Goal: Transaction & Acquisition: Purchase product/service

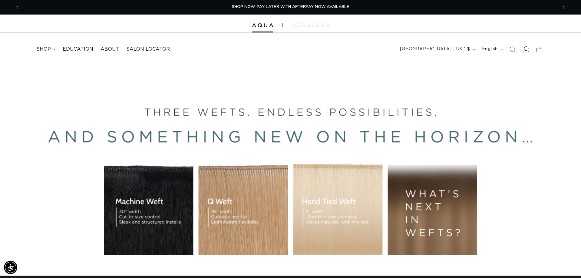
click at [524, 51] on icon at bounding box center [526, 49] width 6 height 6
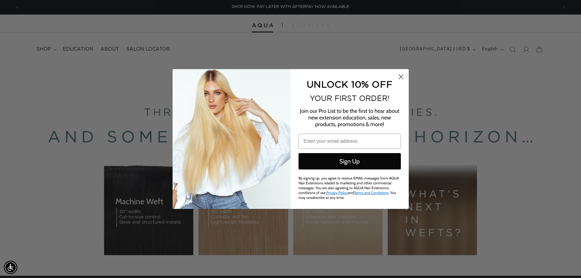
click at [403, 80] on circle "Close dialog" at bounding box center [401, 77] width 10 height 10
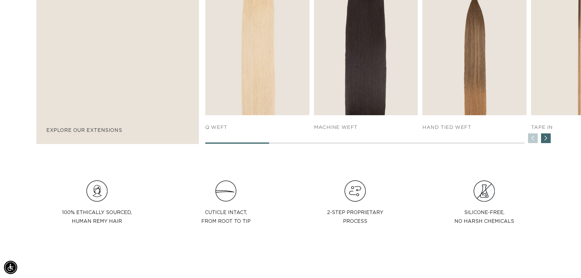
scroll to position [469, 0]
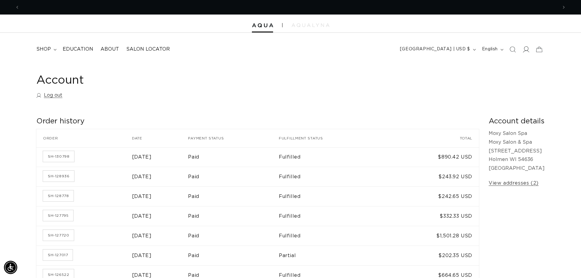
scroll to position [0, 1077]
click at [524, 49] on icon at bounding box center [526, 49] width 6 height 6
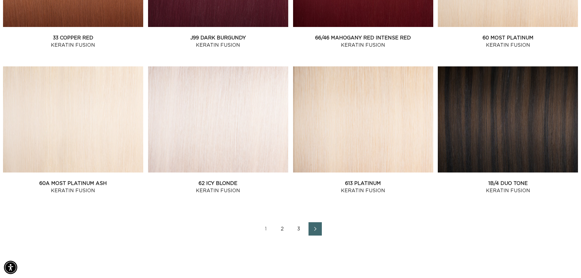
click at [319, 231] on link "Next page" at bounding box center [315, 228] width 13 height 13
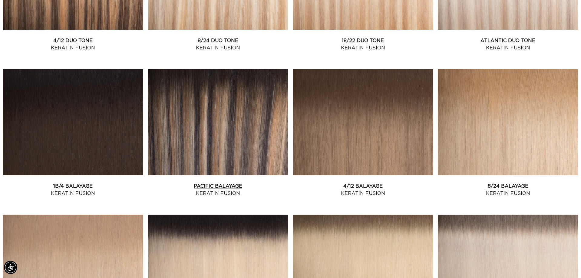
click at [235, 182] on link "Pacific Balayage Keratin Fusion" at bounding box center [218, 189] width 140 height 15
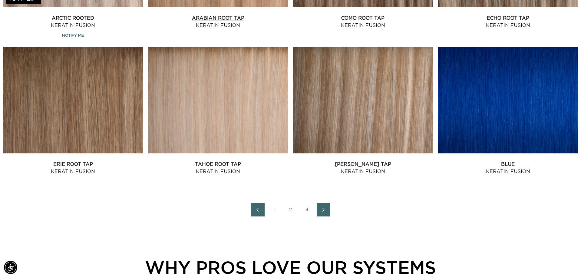
scroll to position [789, 0]
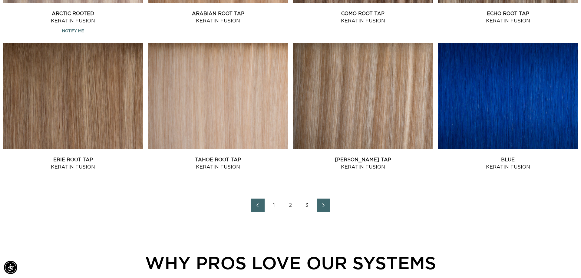
click at [326, 201] on link "Next page" at bounding box center [323, 204] width 13 height 13
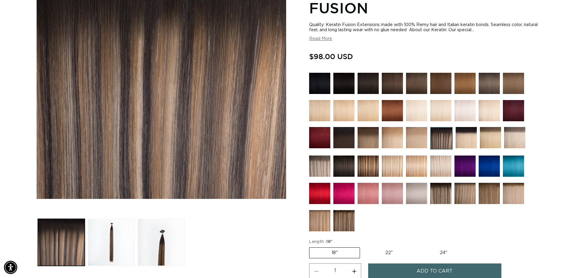
scroll to position [0, 538]
click at [381, 253] on label "22" Variant sold out or unavailable" at bounding box center [390, 253] width 52 height 10
click at [364, 246] on input "22" Variant sold out or unavailable" at bounding box center [363, 246] width 0 height 0
radio input "true"
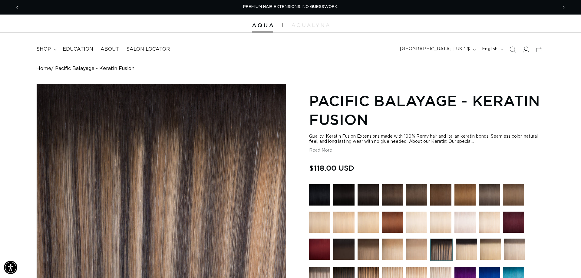
click at [16, 4] on span "Previous announcement" at bounding box center [17, 7] width 6 height 6
click at [17, 6] on icon "Previous announcement" at bounding box center [17, 7] width 2 height 3
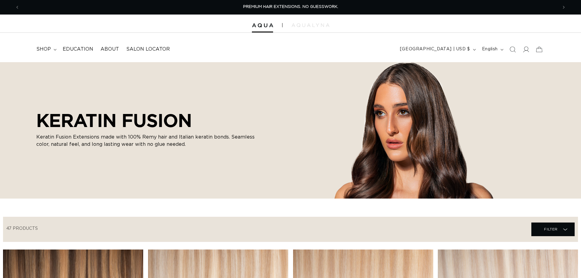
scroll to position [255, 0]
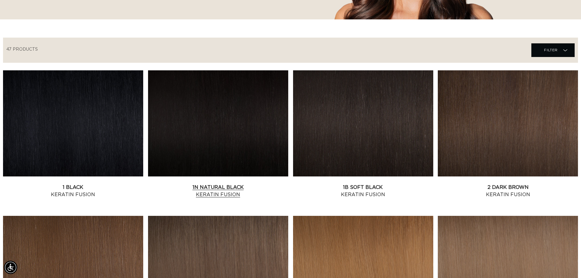
scroll to position [0, 538]
click at [361, 184] on link "1B Soft Black Keratin Fusion" at bounding box center [363, 191] width 140 height 15
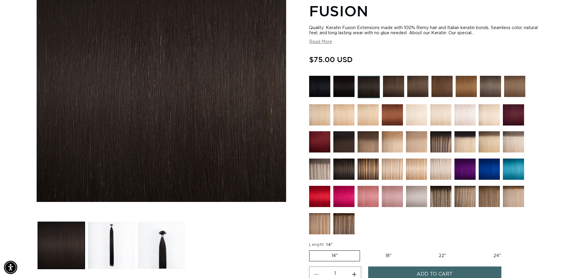
scroll to position [0, 1077]
click at [388, 254] on label "18" Variant sold out or unavailable" at bounding box center [389, 256] width 50 height 10
click at [364, 249] on input "18" Variant sold out or unavailable" at bounding box center [363, 249] width 0 height 0
radio input "true"
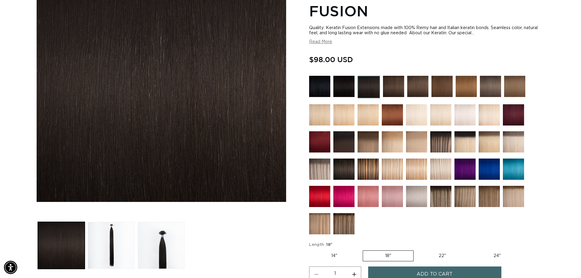
click at [425, 257] on label "22" Variant sold out or unavailable" at bounding box center [443, 256] width 52 height 10
click at [417, 249] on input "22" Variant sold out or unavailable" at bounding box center [417, 249] width 0 height 0
radio input "true"
click at [401, 257] on label "18" Variant sold out or unavailable" at bounding box center [388, 256] width 50 height 10
click at [363, 249] on input "18" Variant sold out or unavailable" at bounding box center [363, 249] width 0 height 0
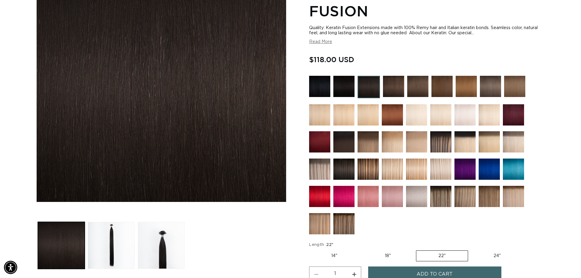
radio input "true"
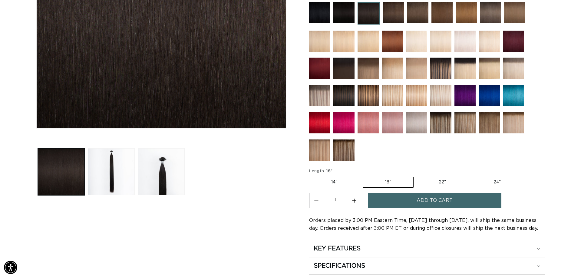
scroll to position [0, 538]
